Goal: Task Accomplishment & Management: Complete application form

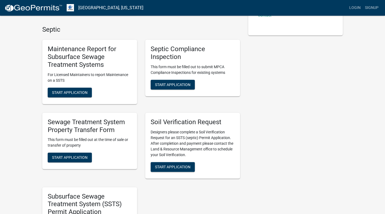
scroll to position [122, 0]
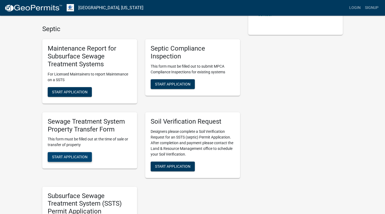
click at [74, 159] on button "Start Application" at bounding box center [70, 157] width 44 height 10
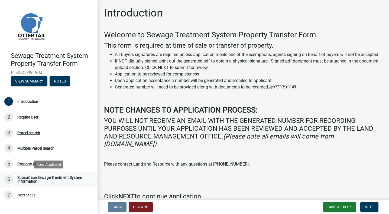
click at [22, 178] on div "Subsurface Sewage Treatment System Information" at bounding box center [52, 180] width 71 height 8
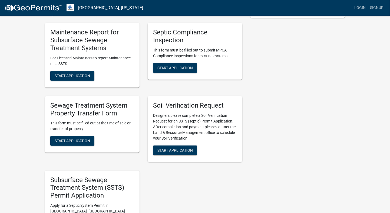
scroll to position [139, 0]
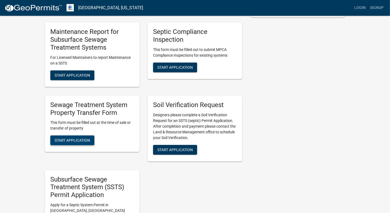
click at [69, 138] on span "Start Application" at bounding box center [72, 140] width 35 height 4
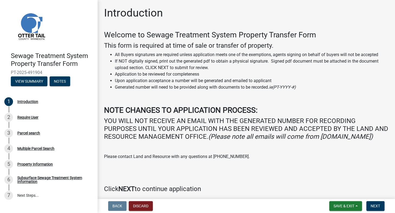
scroll to position [29, 0]
